Goal: Task Accomplishment & Management: Use online tool/utility

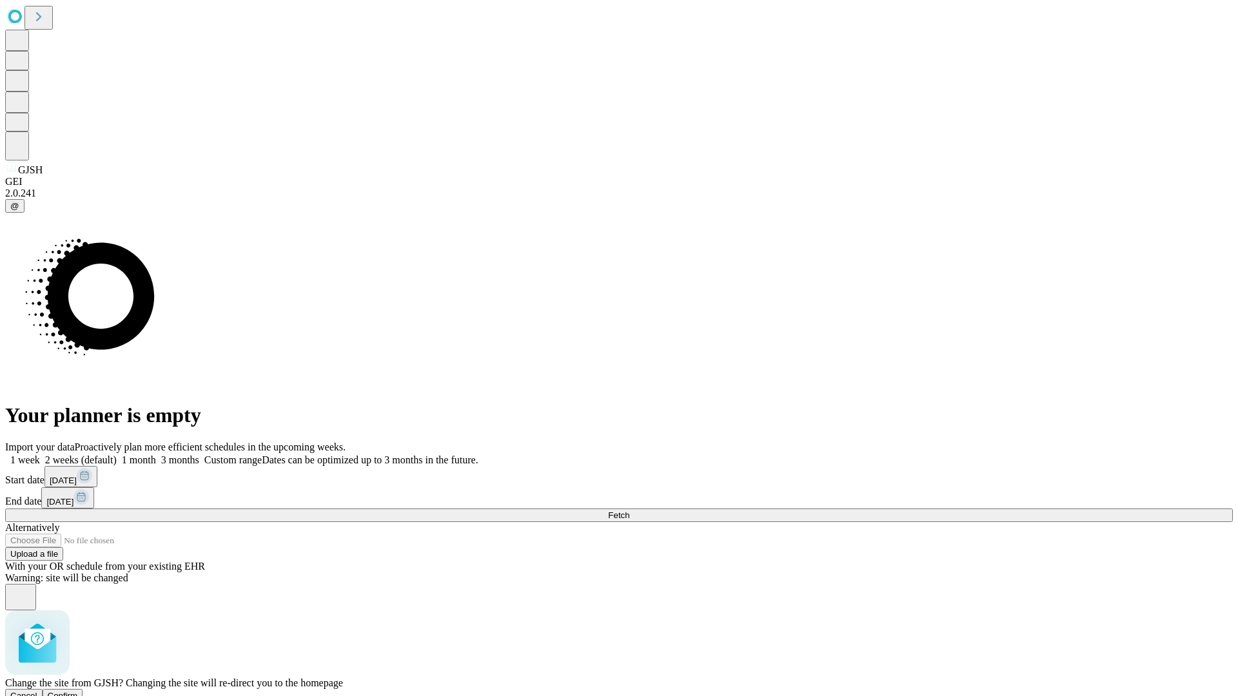
click at [78, 691] on span "Confirm" at bounding box center [63, 696] width 30 height 10
click at [156, 455] on label "1 month" at bounding box center [136, 460] width 39 height 11
click at [629, 511] on span "Fetch" at bounding box center [618, 516] width 21 height 10
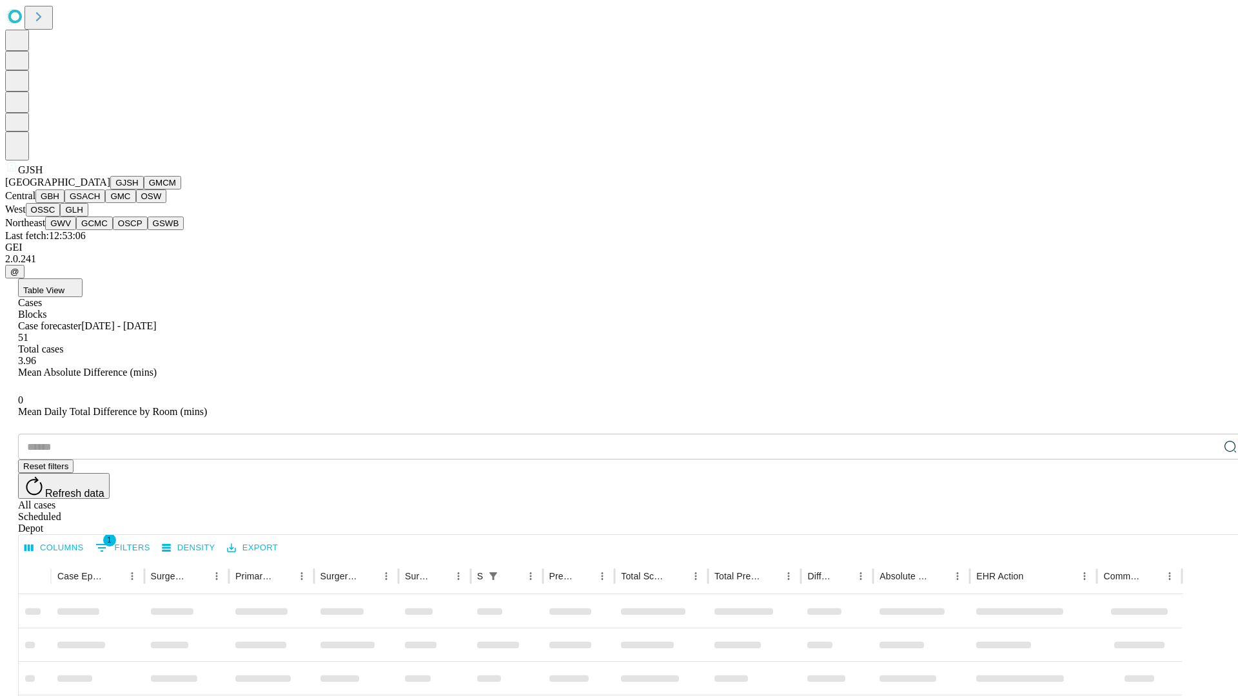
click at [144, 190] on button "GMCM" at bounding box center [162, 183] width 37 height 14
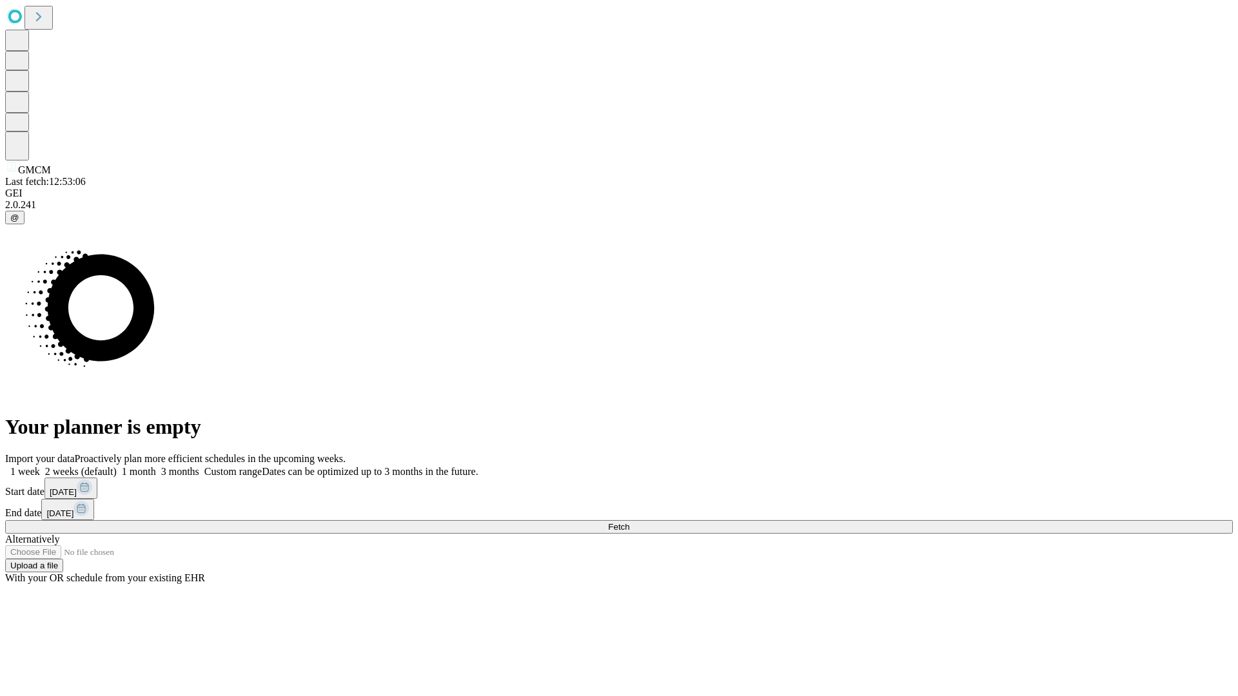
click at [156, 466] on label "1 month" at bounding box center [136, 471] width 39 height 11
click at [629, 522] on span "Fetch" at bounding box center [618, 527] width 21 height 10
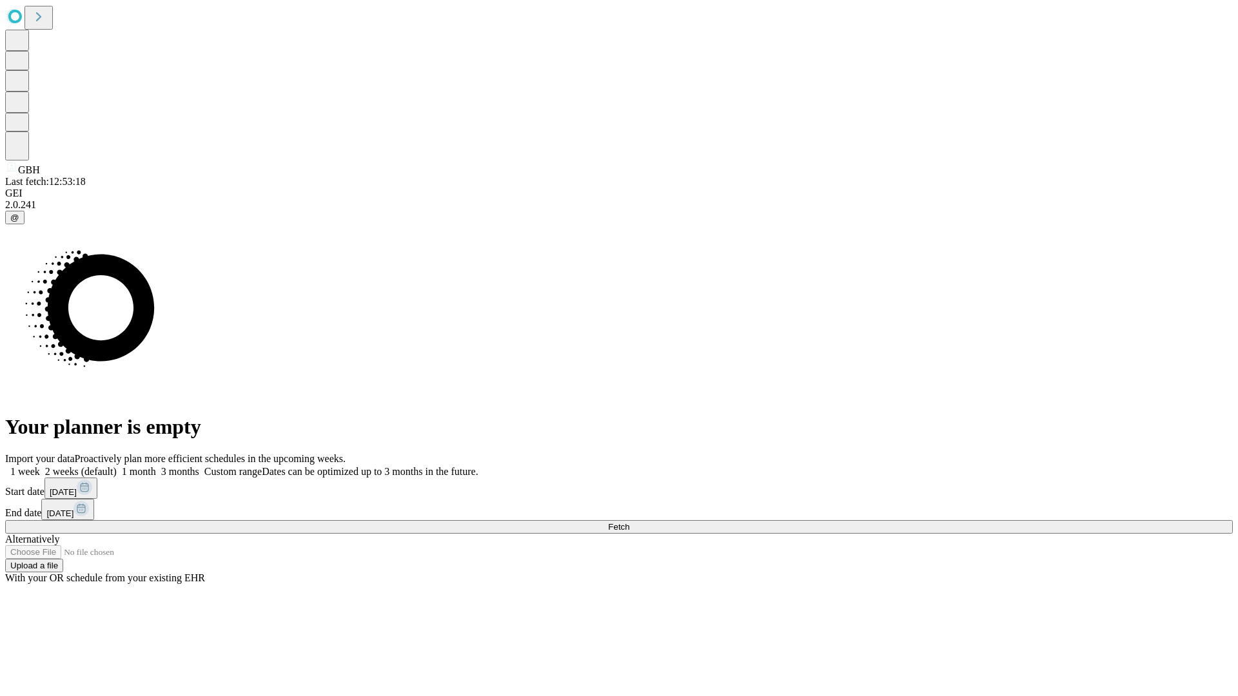
click at [629, 522] on span "Fetch" at bounding box center [618, 527] width 21 height 10
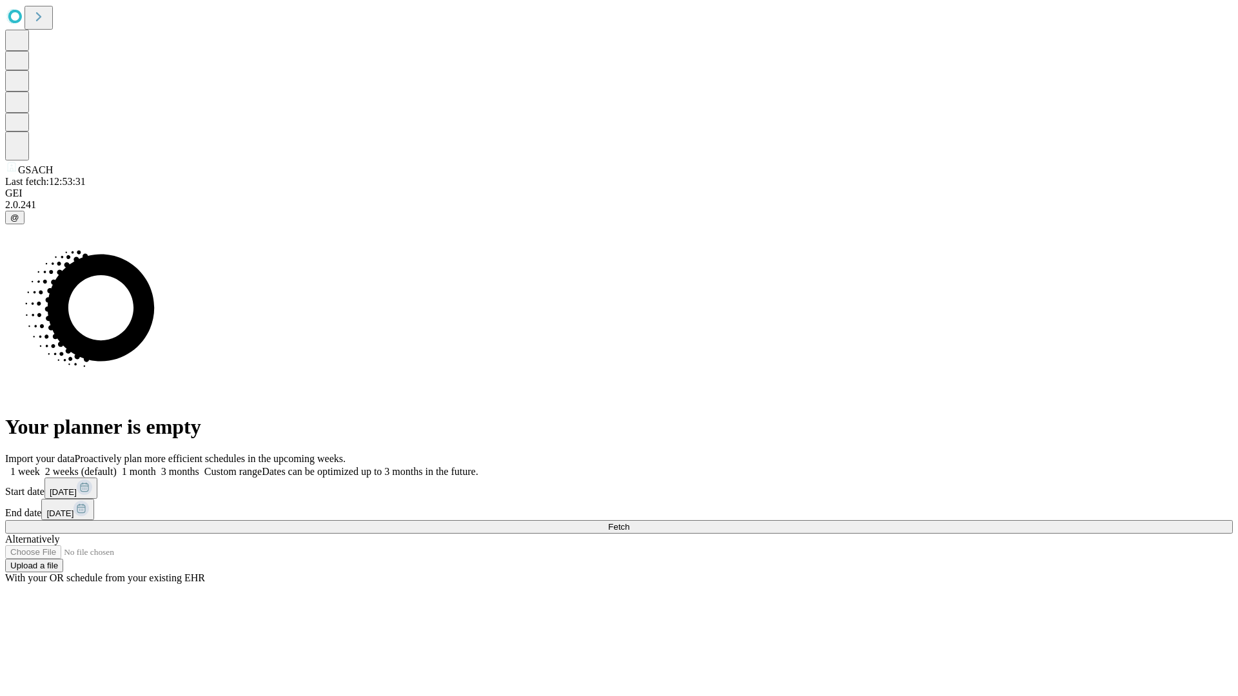
click at [156, 466] on label "1 month" at bounding box center [136, 471] width 39 height 11
click at [629, 522] on span "Fetch" at bounding box center [618, 527] width 21 height 10
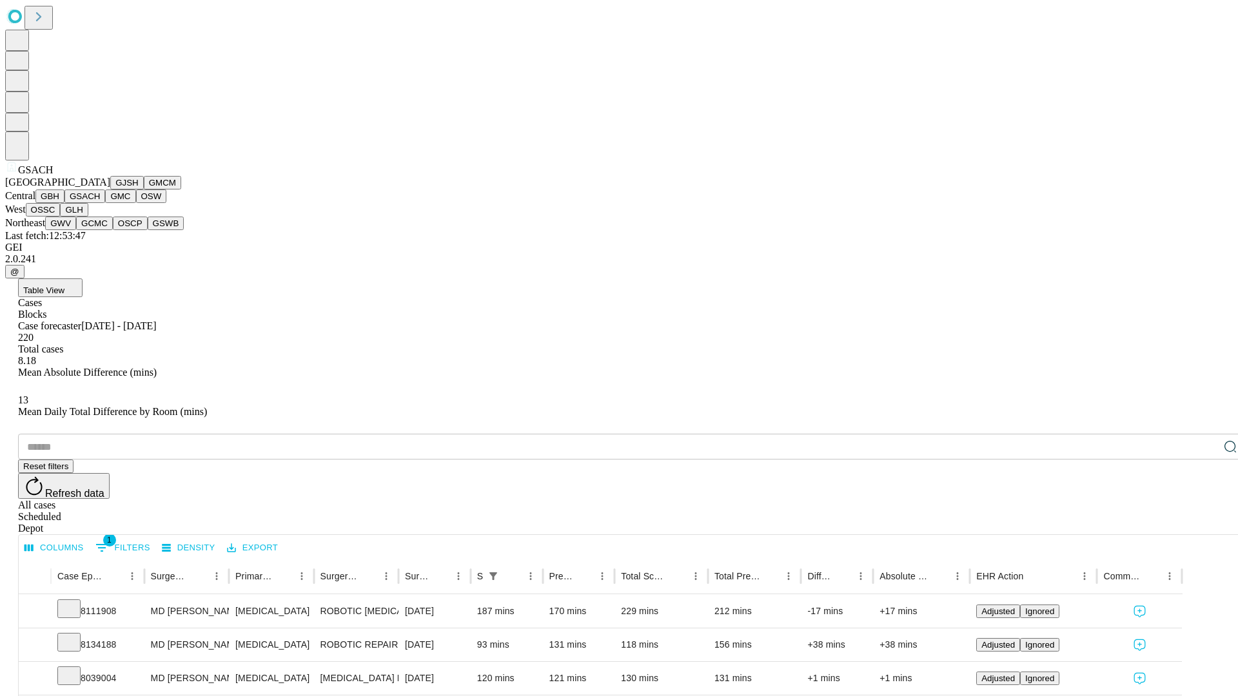
click at [105, 203] on button "GMC" at bounding box center [120, 197] width 30 height 14
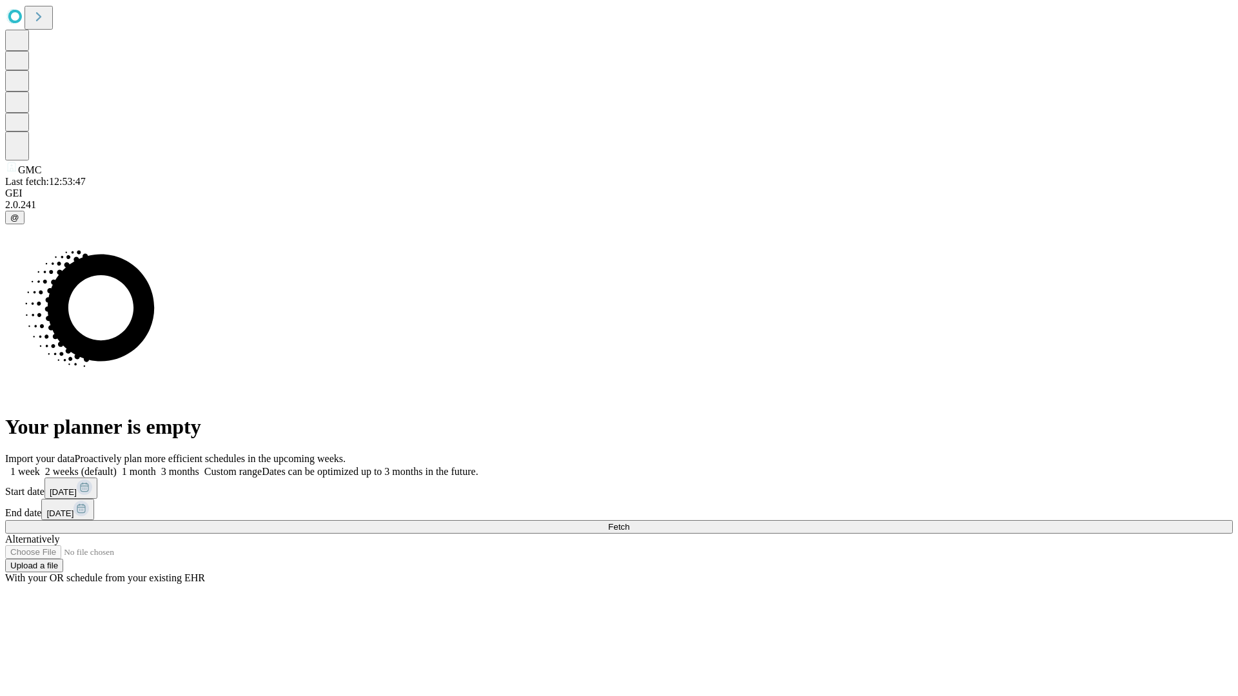
click at [156, 466] on label "1 month" at bounding box center [136, 471] width 39 height 11
click at [629, 522] on span "Fetch" at bounding box center [618, 527] width 21 height 10
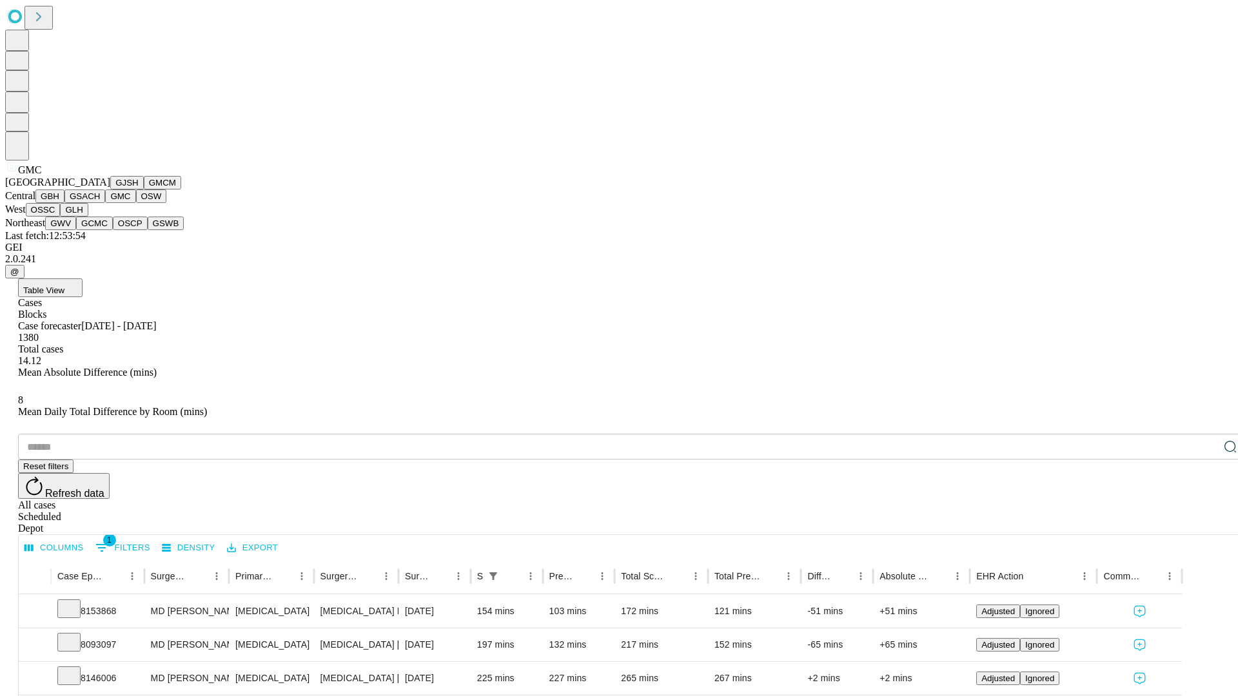
click at [136, 203] on button "OSW" at bounding box center [151, 197] width 31 height 14
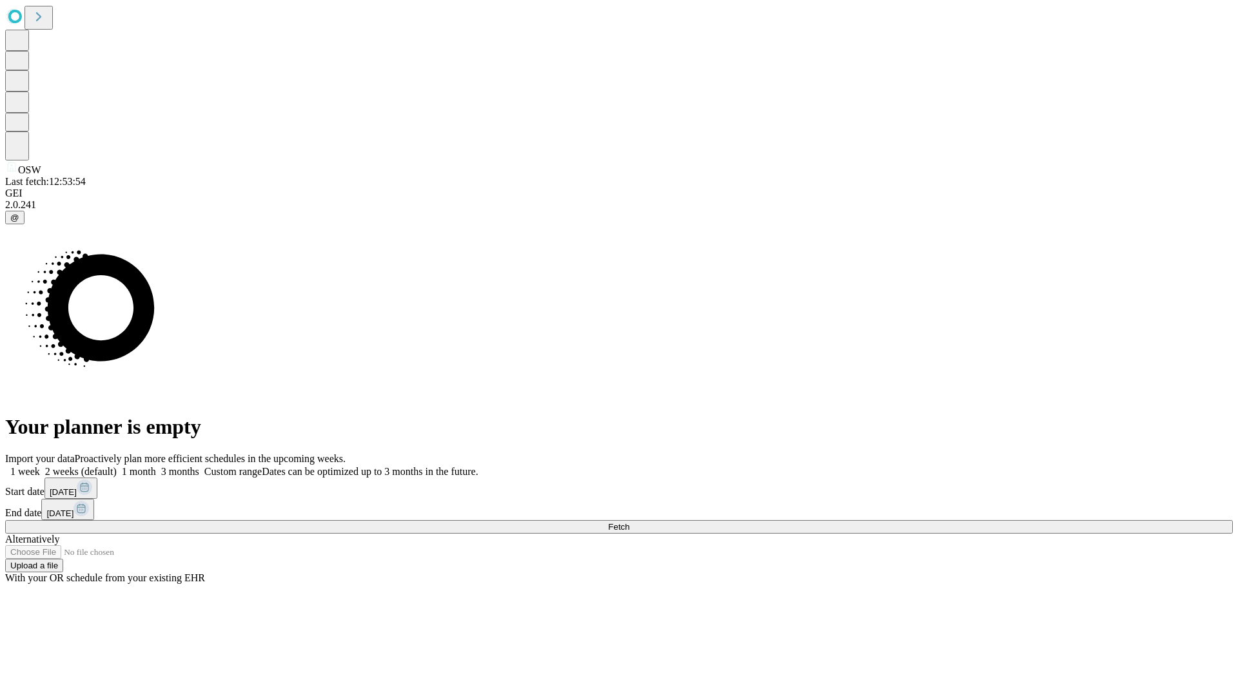
click at [156, 466] on label "1 month" at bounding box center [136, 471] width 39 height 11
click at [629, 522] on span "Fetch" at bounding box center [618, 527] width 21 height 10
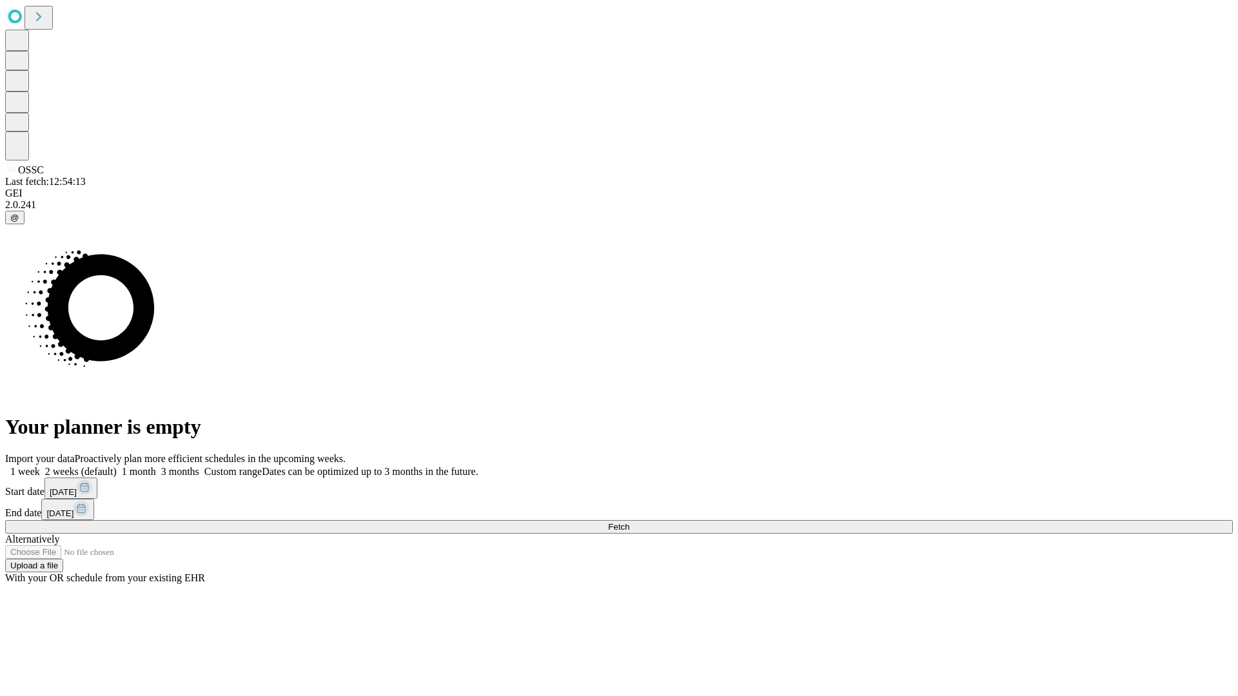
click at [156, 466] on label "1 month" at bounding box center [136, 471] width 39 height 11
click at [629, 522] on span "Fetch" at bounding box center [618, 527] width 21 height 10
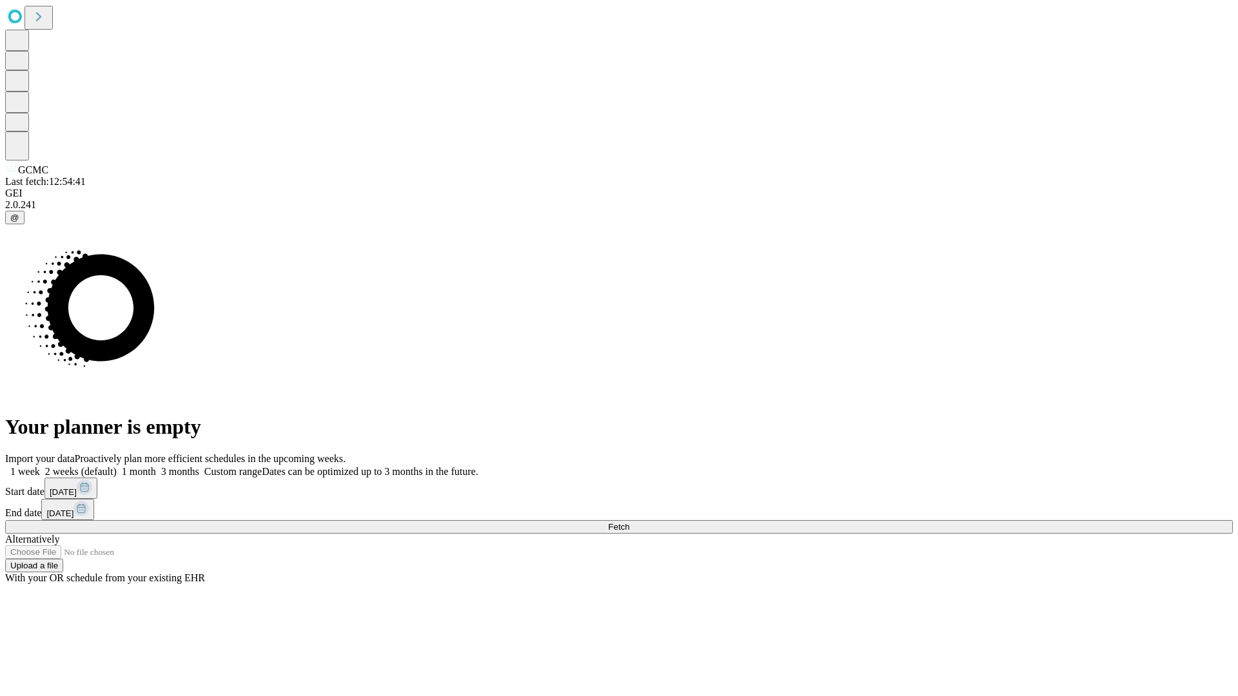
click at [629, 522] on span "Fetch" at bounding box center [618, 527] width 21 height 10
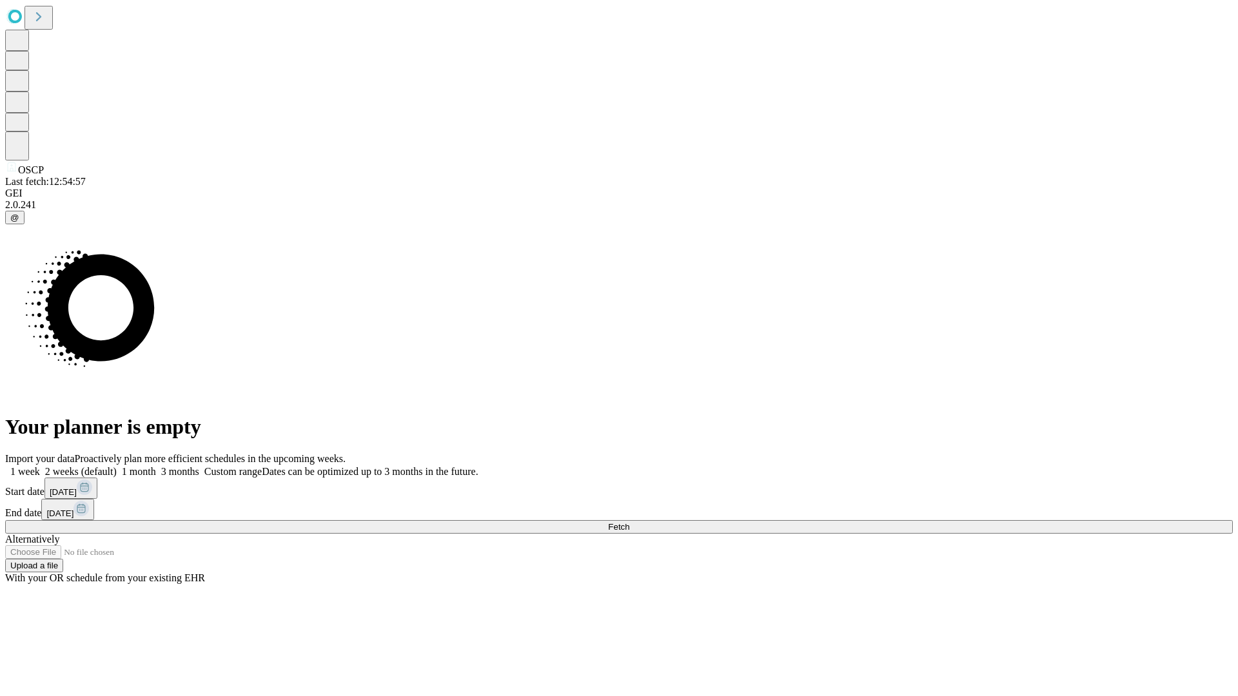
click at [156, 466] on label "1 month" at bounding box center [136, 471] width 39 height 11
click at [629, 522] on span "Fetch" at bounding box center [618, 527] width 21 height 10
